Goal: Task Accomplishment & Management: Use online tool/utility

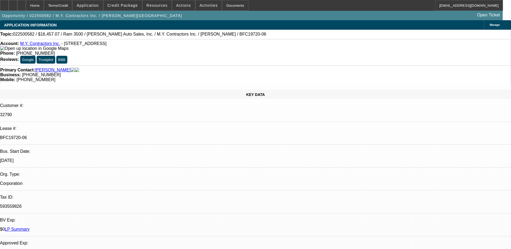
select select "0"
select select "3"
select select "0"
select select "6"
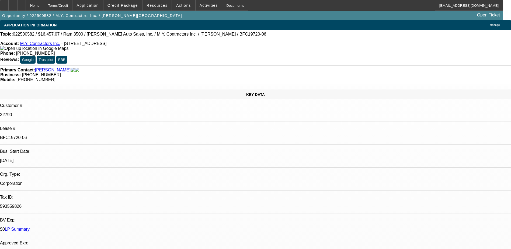
select select "0"
select select "6"
select select "0"
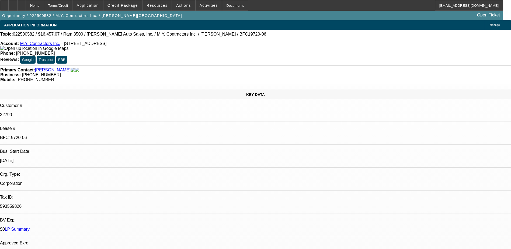
select select "0"
select select "6"
select select "0"
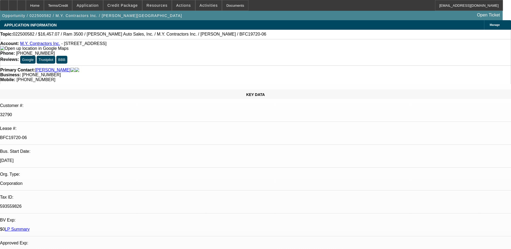
select select "0"
select select "6"
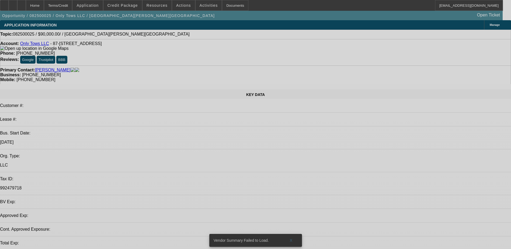
select select "0"
select select "2"
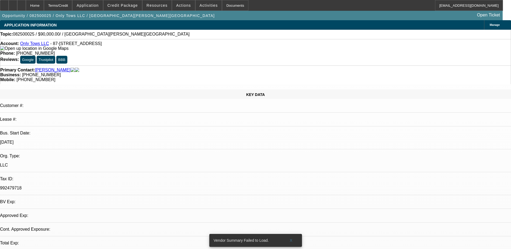
select select "0.1"
select select "1"
select select "2"
select select "4"
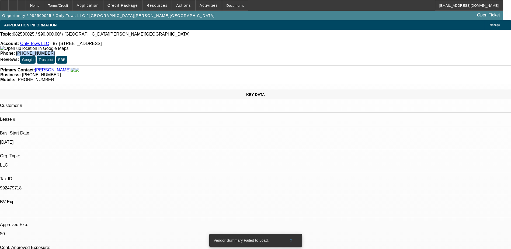
drag, startPoint x: 217, startPoint y: 46, endPoint x: 187, endPoint y: 42, distance: 30.1
click at [187, 42] on div "Account: Only Tows LLC - 87-290 Heleuma St, Waianae, HI 96792 Phone: (808) 681-…" at bounding box center [255, 52] width 511 height 26
copy span "(808) 681-9362"
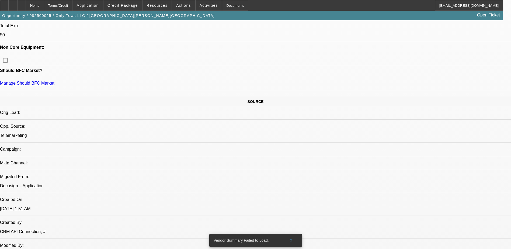
scroll to position [216, 0]
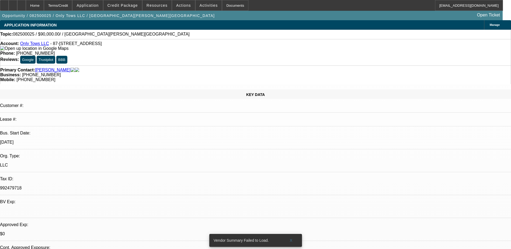
scroll to position [108, 0]
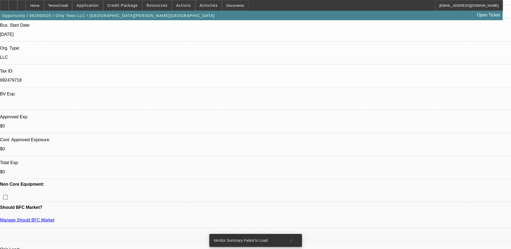
drag, startPoint x: 426, startPoint y: 64, endPoint x: 314, endPoint y: 65, distance: 111.6
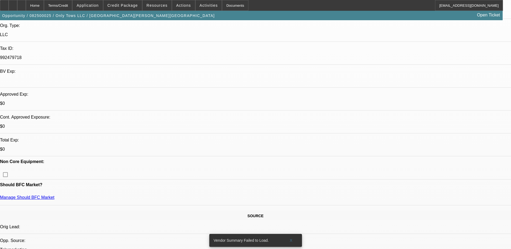
scroll to position [81, 0]
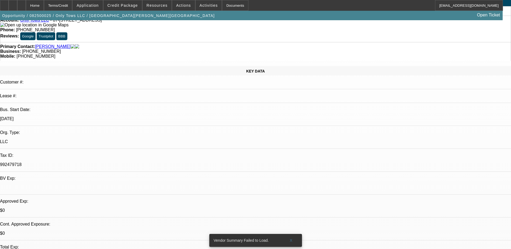
scroll to position [0, 0]
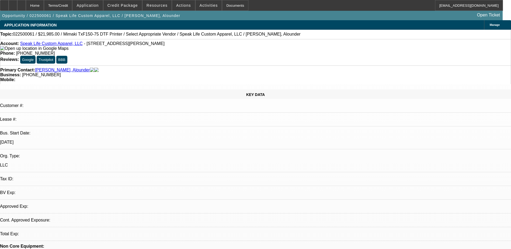
select select "0"
select select "2"
select select "0.1"
select select "1"
select select "2"
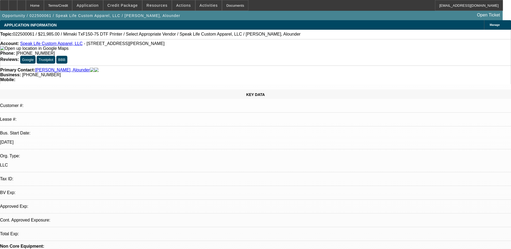
select select "4"
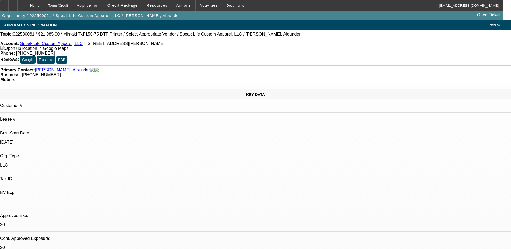
click at [65, 45] on link "Speak Life Custom Apparel, LLC" at bounding box center [51, 43] width 63 height 5
